Goal: Communication & Community: Answer question/provide support

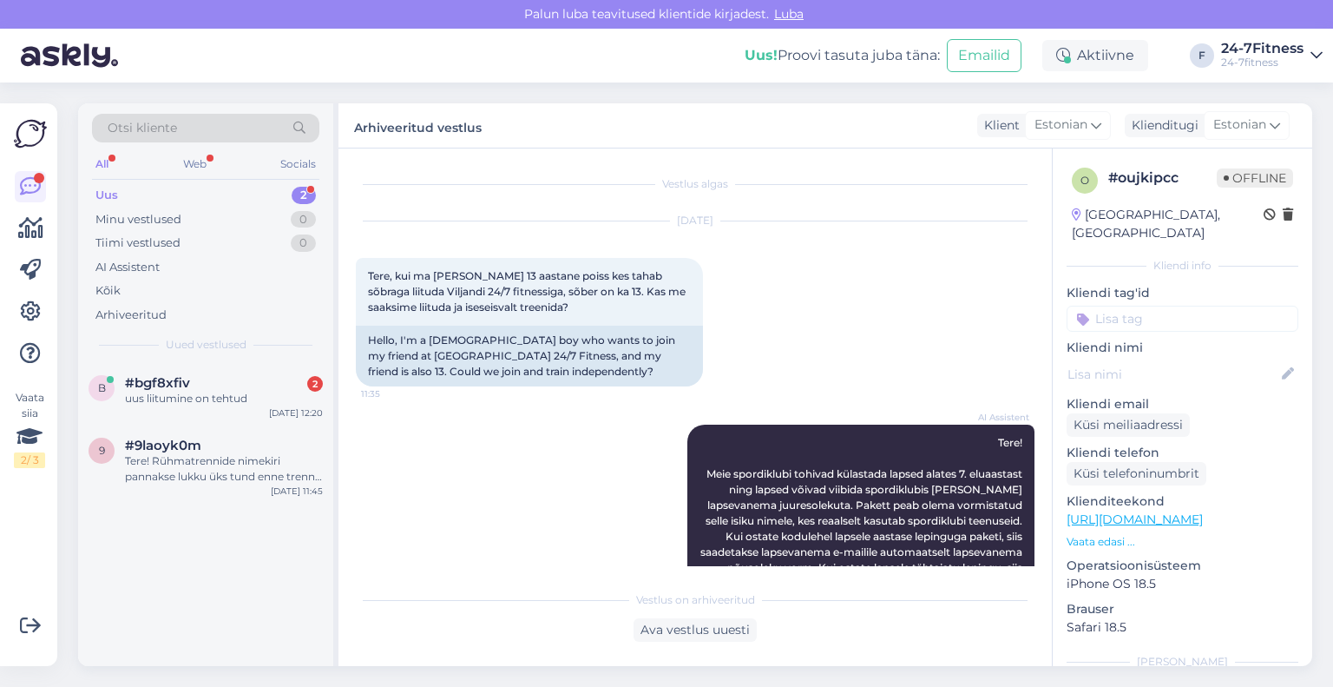
scroll to position [542, 0]
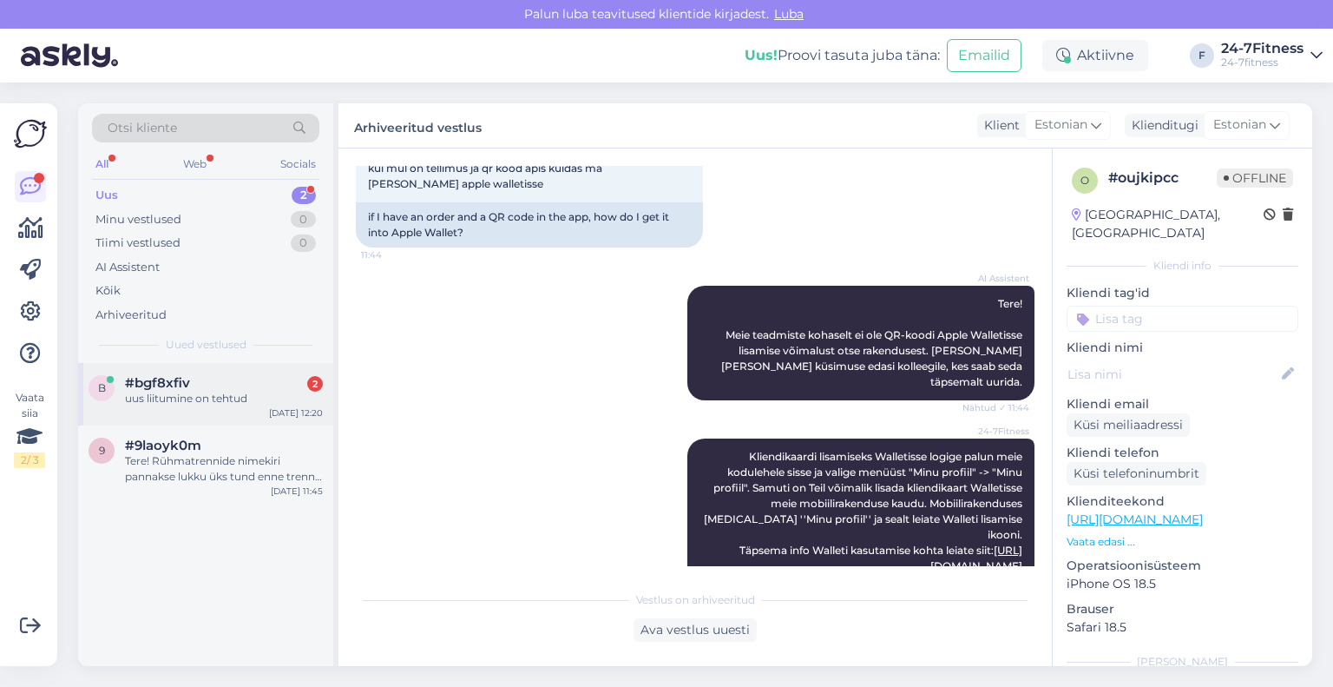
click at [187, 408] on div "b #bgf8xfiv 2 uus liitumine on tehtud [DATE] 12:20" at bounding box center [205, 394] width 255 height 62
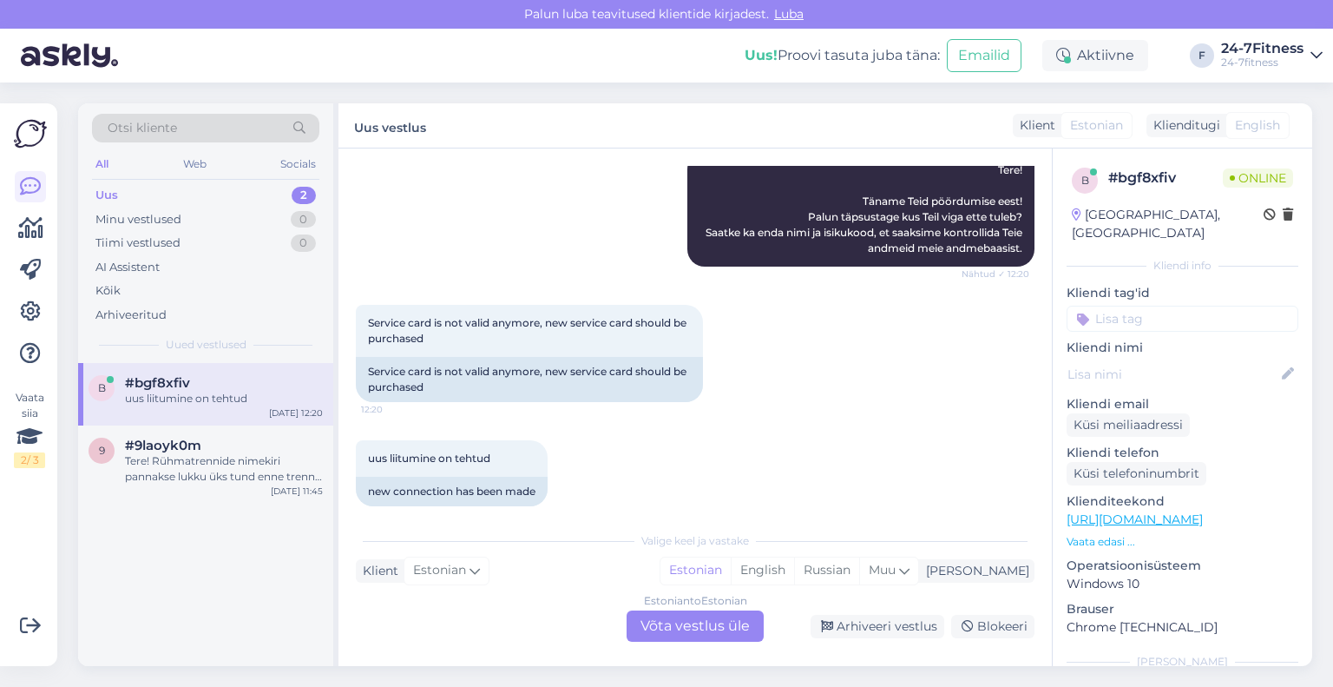
scroll to position [227, 0]
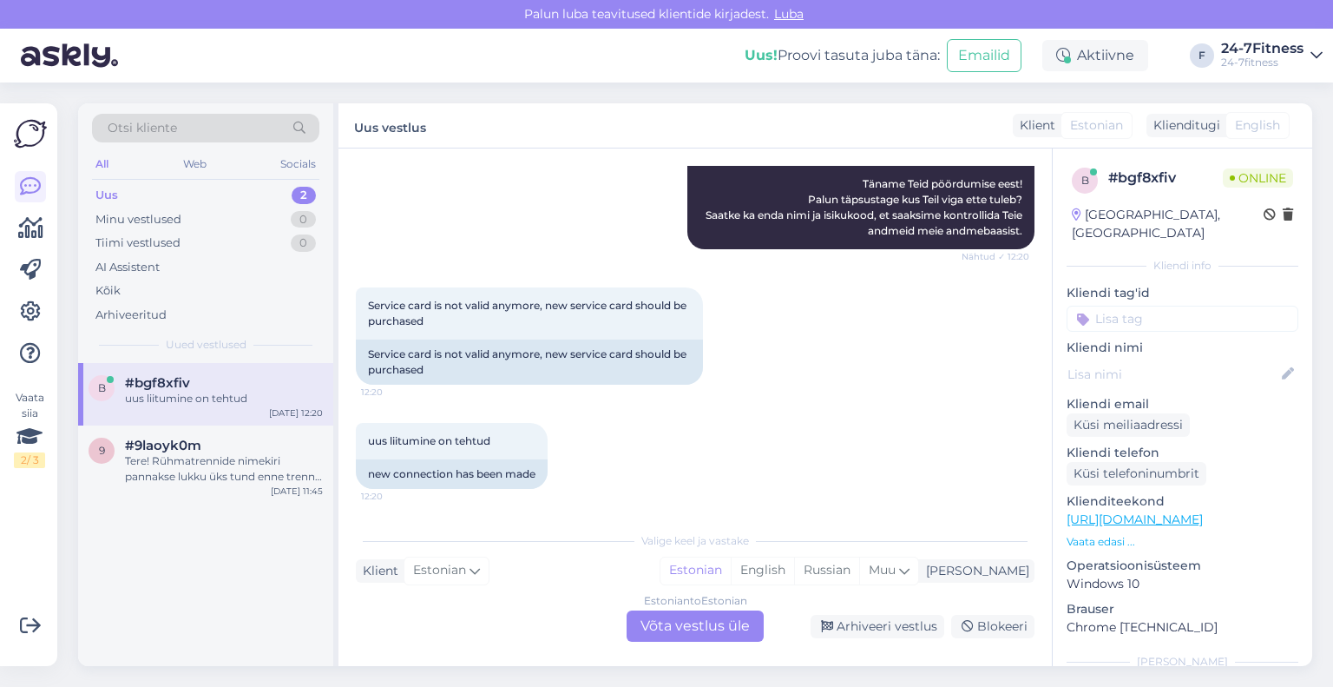
click at [704, 621] on div "Estonian to Estonian Võta vestlus üle" at bounding box center [695, 625] width 137 height 31
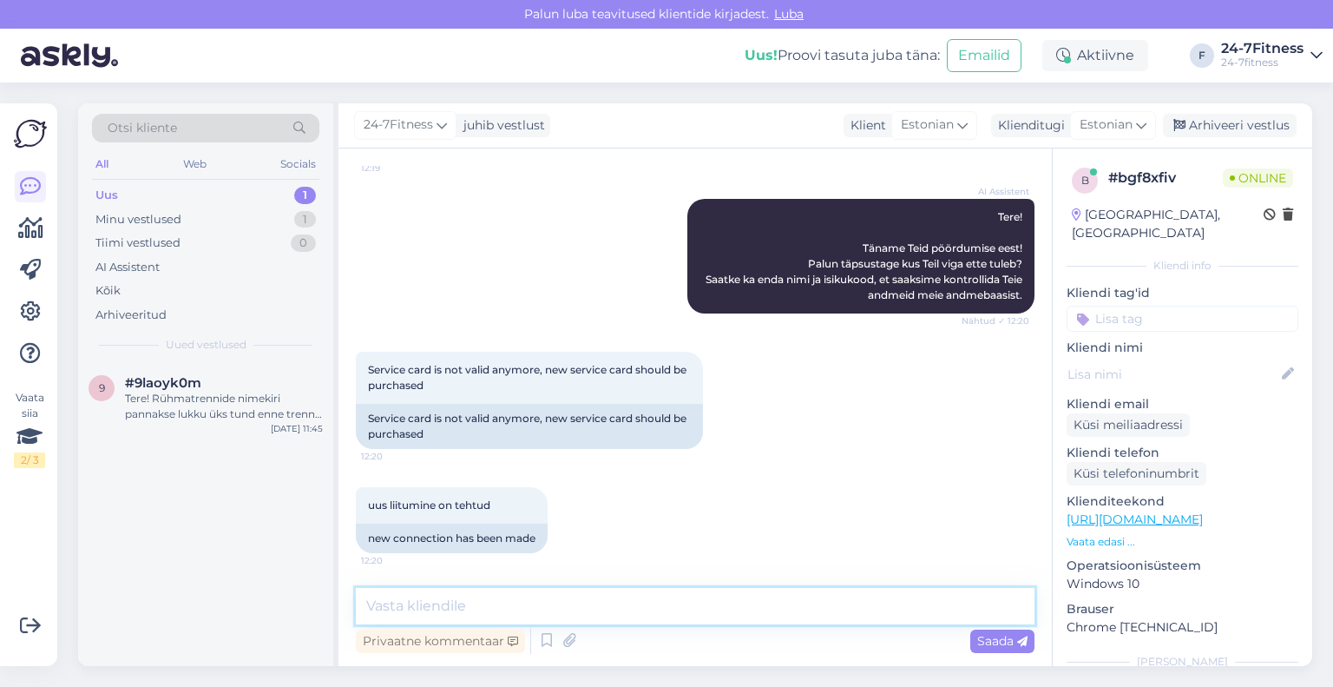
click at [653, 595] on textarea at bounding box center [695, 606] width 679 height 36
type textarea "[PERSON_NAME] osalemiseks on vaja rühmatreeningute paketti"
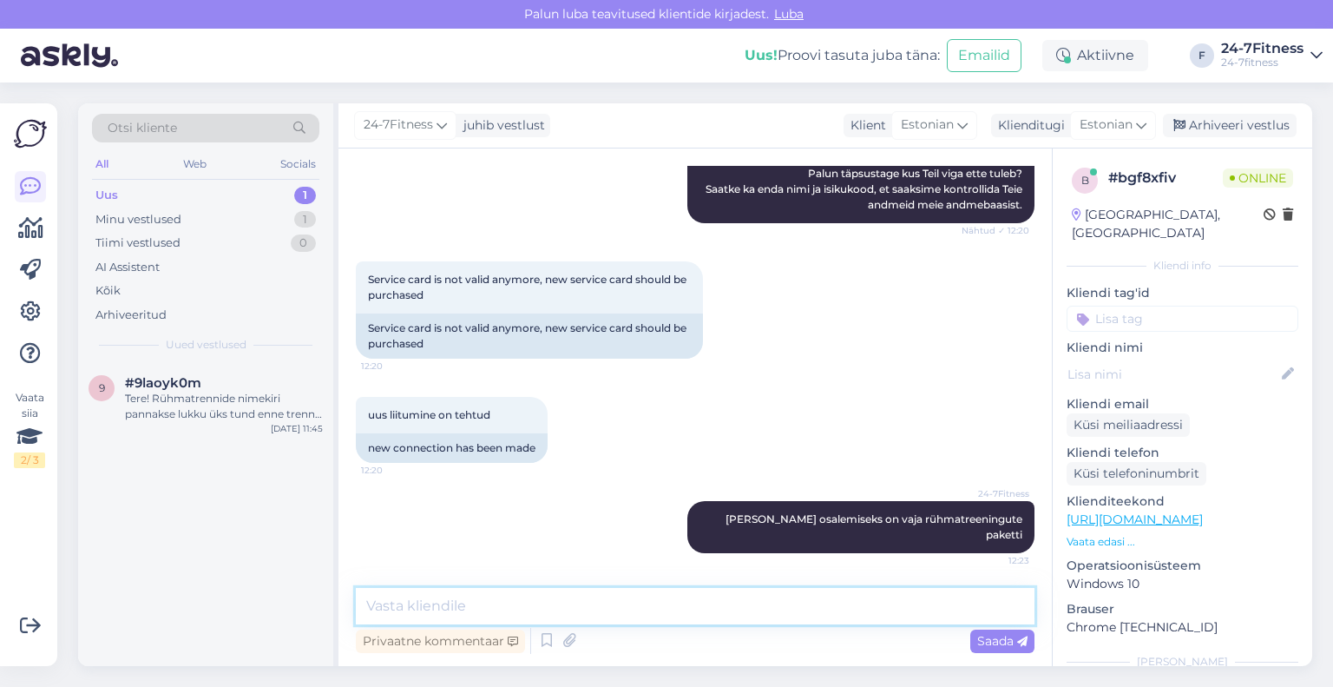
click at [503, 603] on textarea at bounding box center [695, 606] width 679 height 36
paste textarea "Rühmatreeningute paketi hind on 2.99 € (30 päeva). Kehtiva paketi olemasolul ar…"
type textarea "Rühmatreeningute paketi hind on 2.99 € (30 päeva). Kehtiva paketi olemasolul ar…"
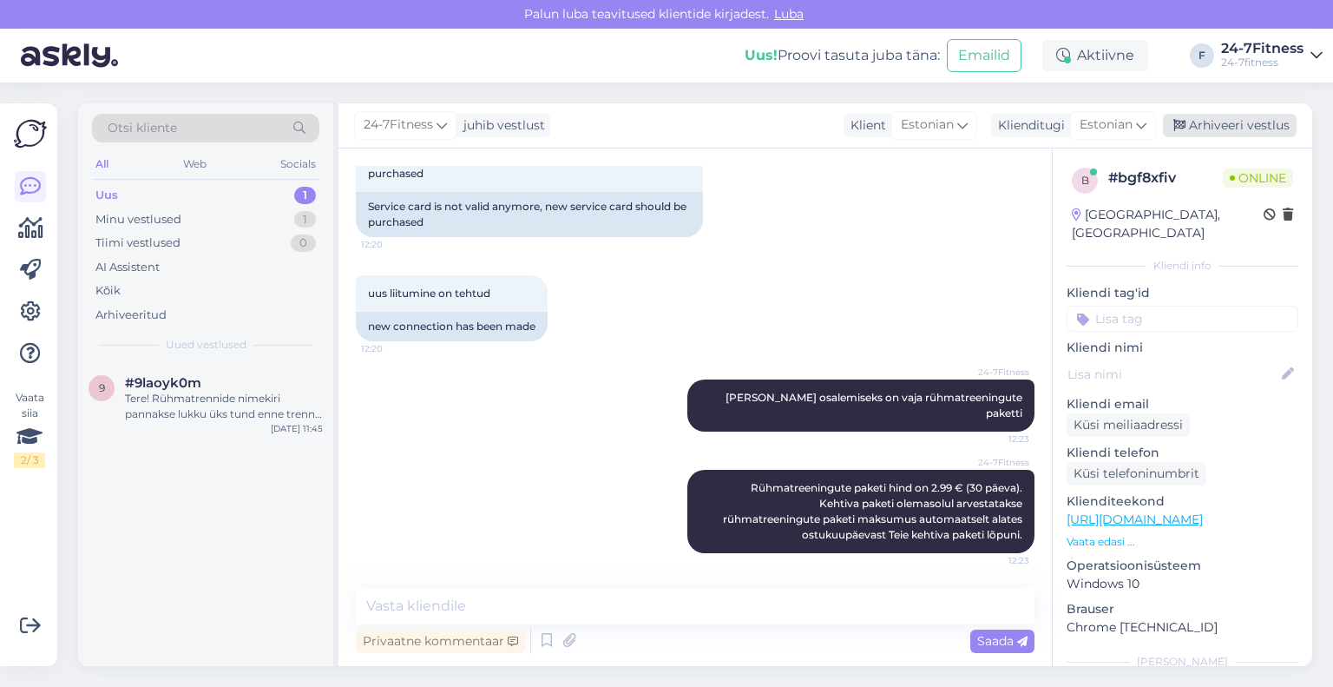
click at [1227, 123] on div "Arhiveeri vestlus" at bounding box center [1230, 125] width 134 height 23
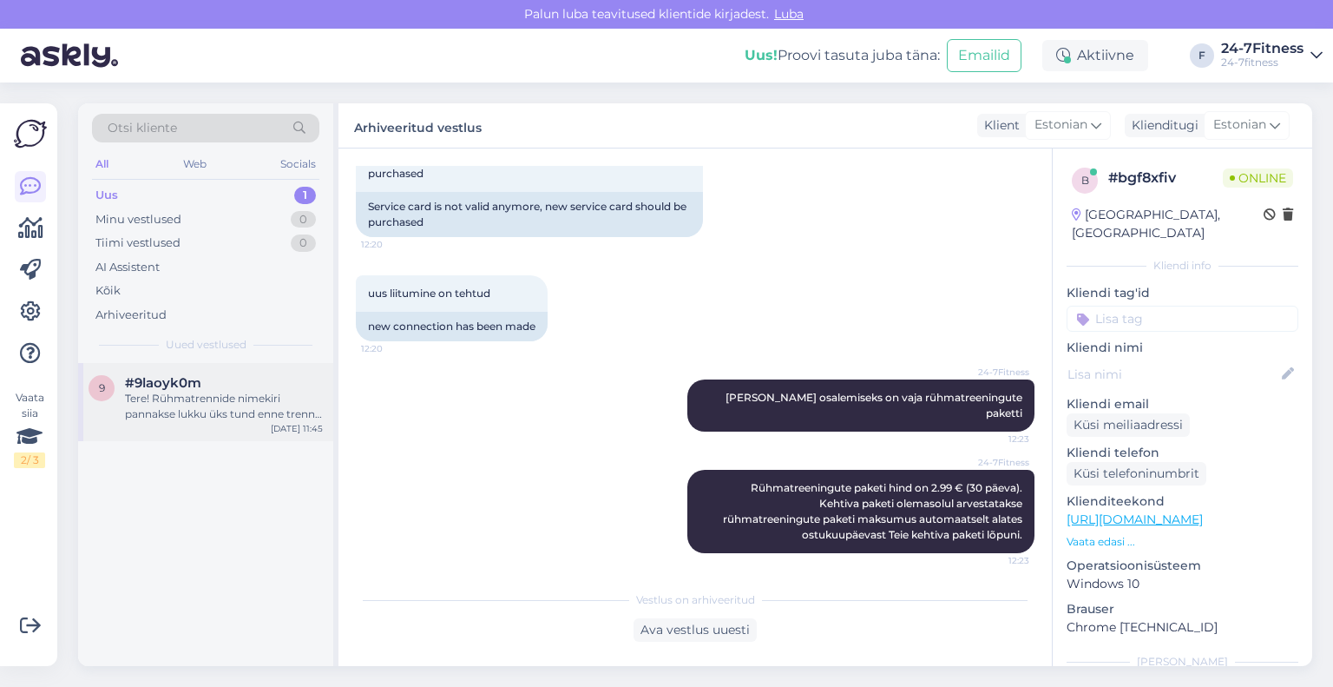
click at [194, 395] on div "Tere! Rühmatrennide nimekiri pannakse lukku üks tund enne trenni toimumist. Kui…" at bounding box center [224, 406] width 198 height 31
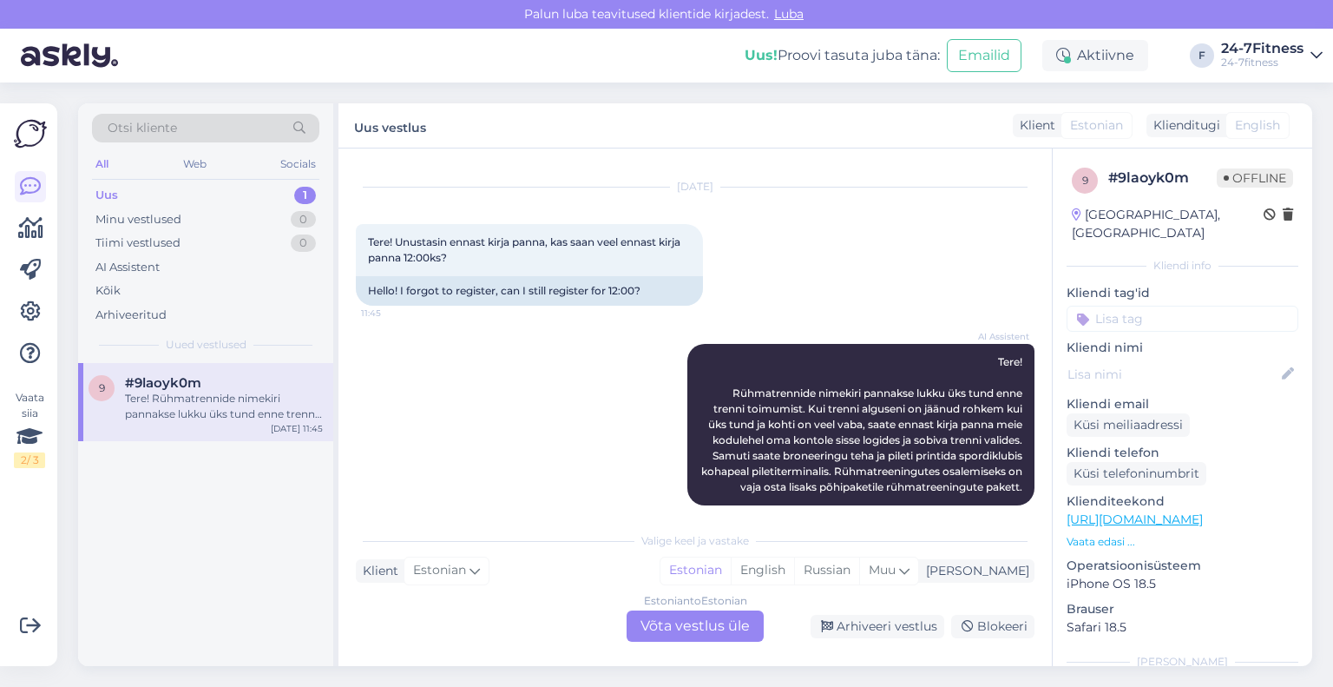
scroll to position [50, 0]
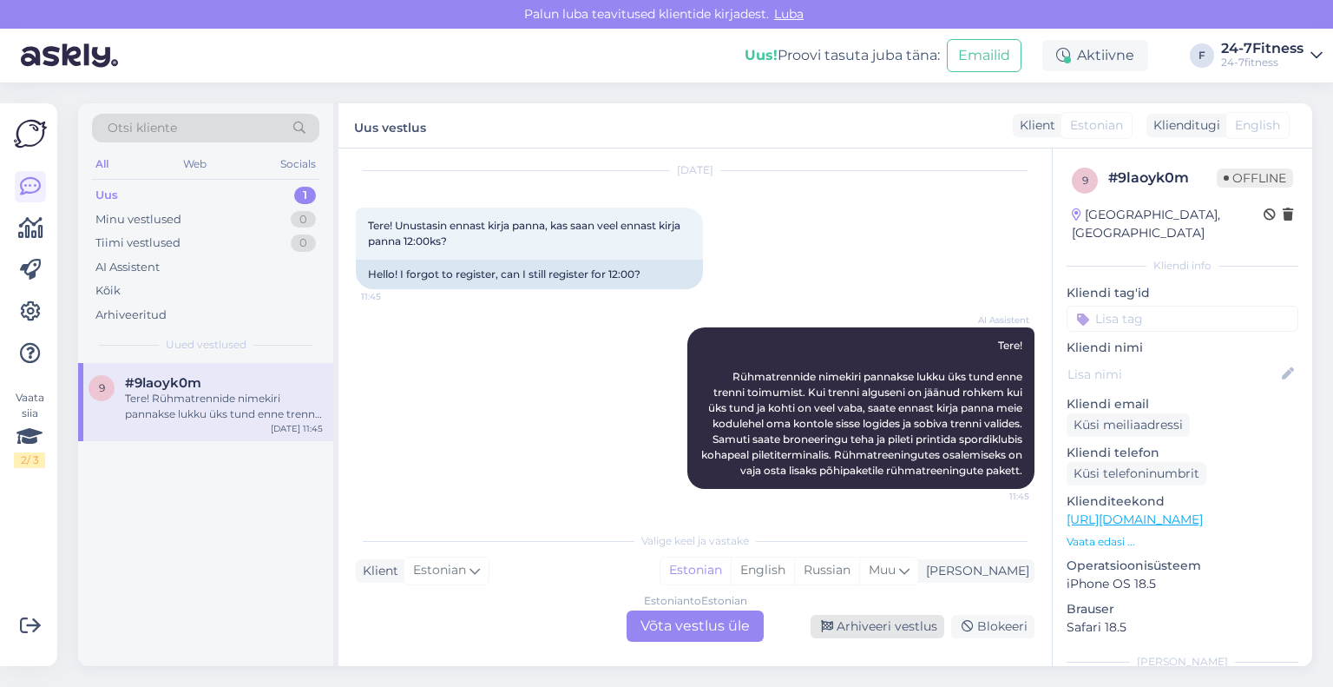
click at [868, 628] on div "Arhiveeri vestlus" at bounding box center [878, 626] width 134 height 23
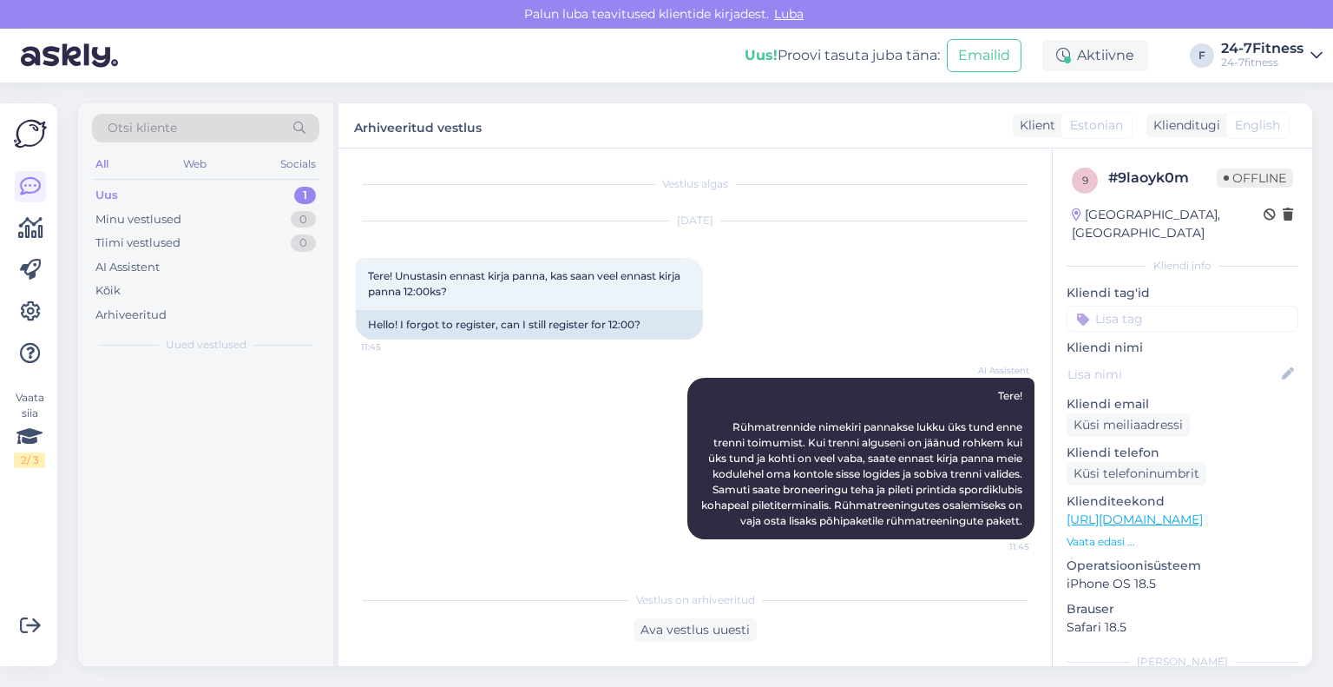
scroll to position [0, 0]
click at [195, 412] on div "Täname teid info eest. Kuna teil on ettemaksupakett (180 päeva pakett), kehtiva…" at bounding box center [224, 406] width 198 height 31
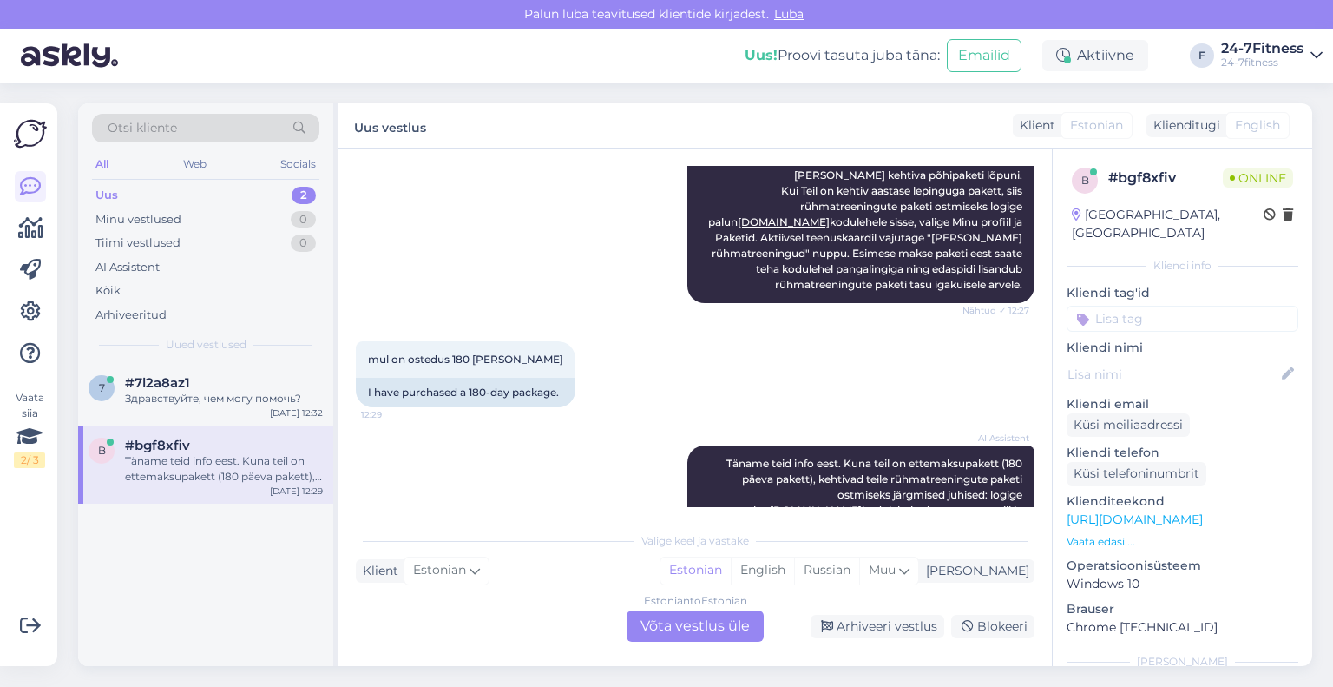
scroll to position [1109, 0]
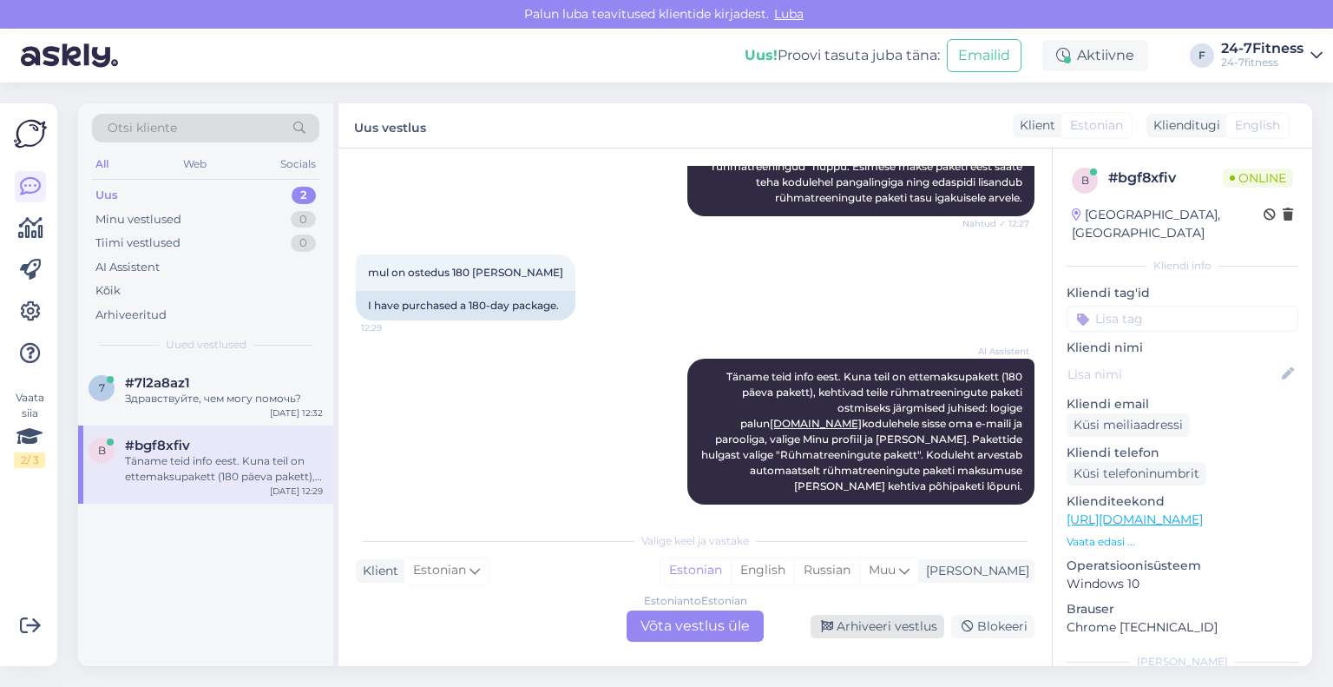
click at [874, 620] on div "Arhiveeri vestlus" at bounding box center [878, 626] width 134 height 23
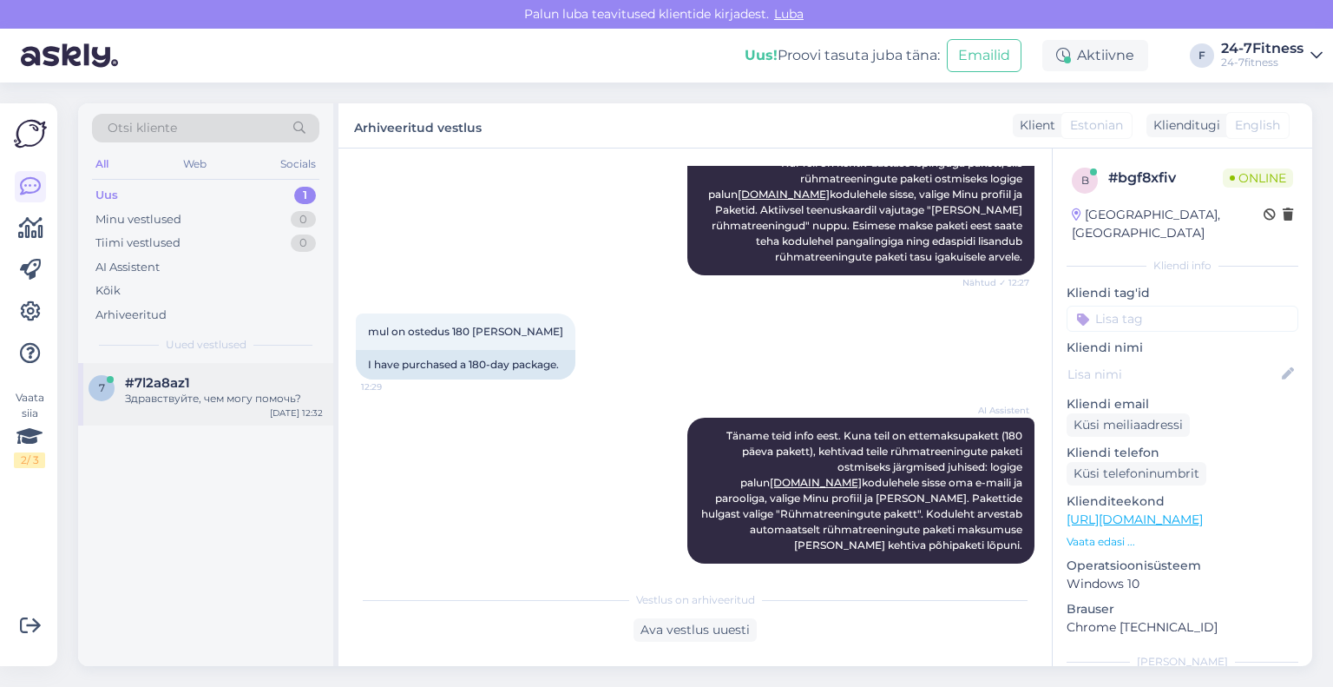
click at [196, 365] on div "7 #7l2a8az1 Здравствуйте, чем могу помочь? [DATE] 12:32" at bounding box center [205, 394] width 255 height 62
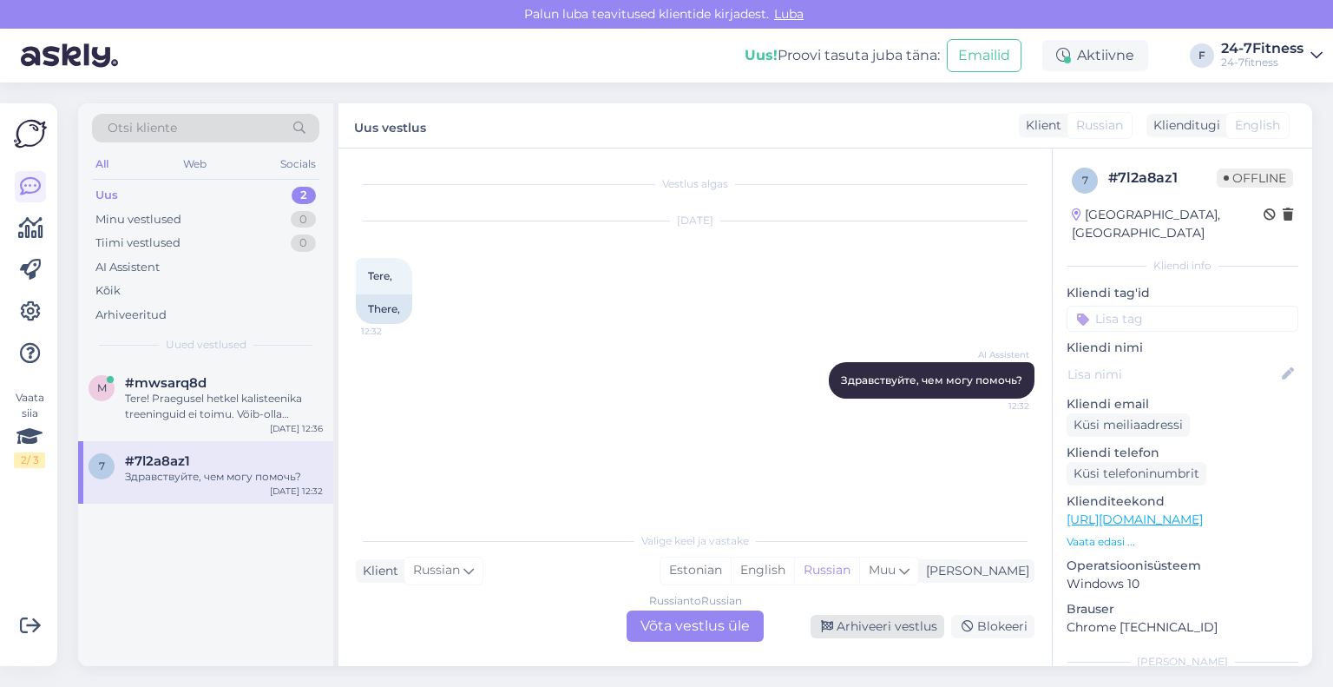
click at [877, 636] on div "Arhiveeri vestlus" at bounding box center [878, 626] width 134 height 23
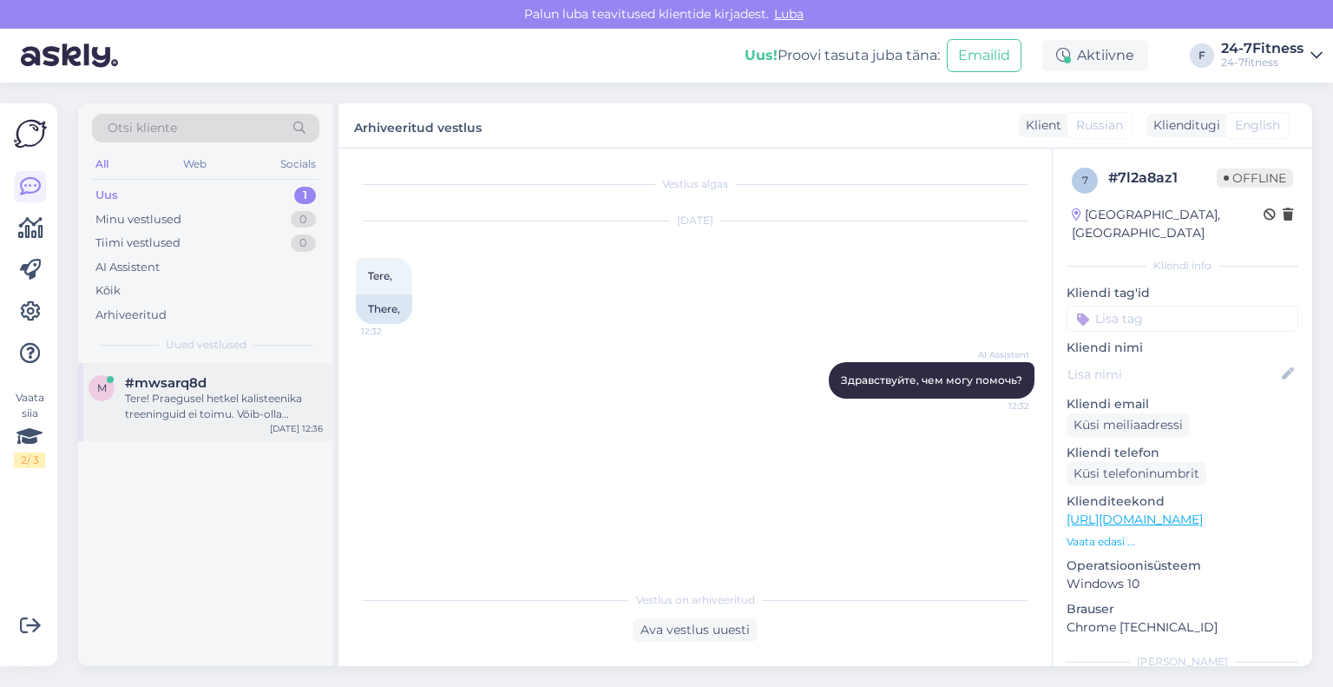
click at [183, 404] on div "Tere! Praegusel hetkel kalisteenika treeninguid ei toimu. Võib-olla hakkavad ka…" at bounding box center [224, 406] width 198 height 31
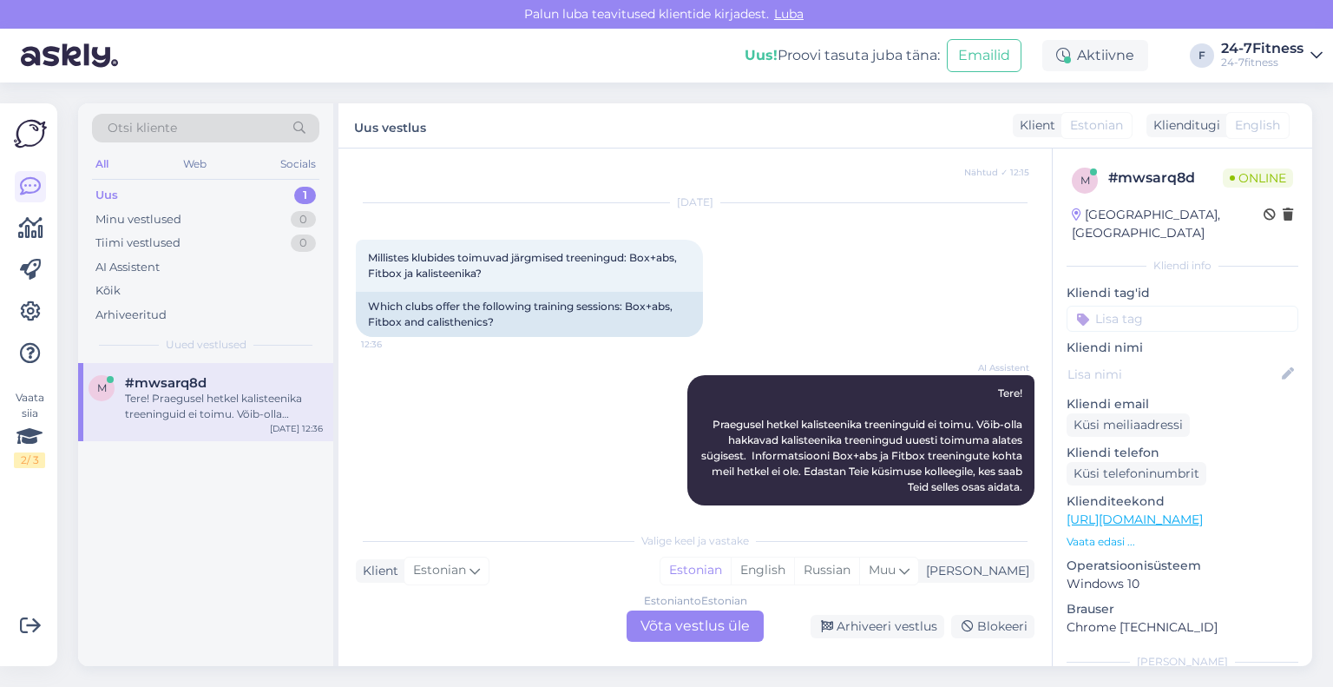
scroll to position [870, 0]
click at [854, 631] on div "Arhiveeri vestlus" at bounding box center [878, 626] width 134 height 23
